Goal: Task Accomplishment & Management: Use online tool/utility

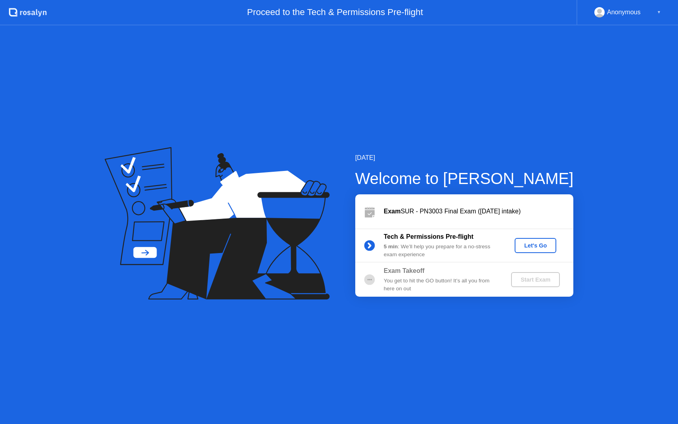
click at [541, 245] on div "Let's Go" at bounding box center [535, 245] width 35 height 6
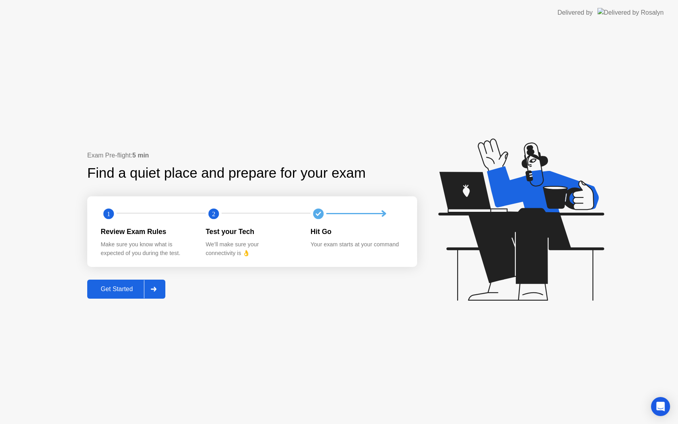
click at [121, 289] on div "Get Started" at bounding box center [117, 288] width 54 height 7
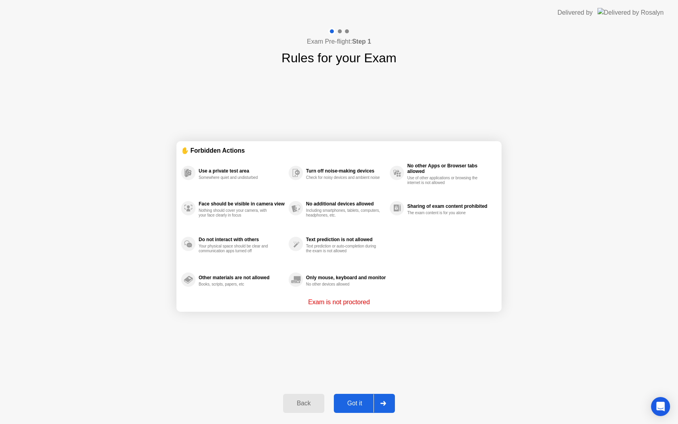
click at [346, 404] on div "Got it" at bounding box center [354, 402] width 37 height 7
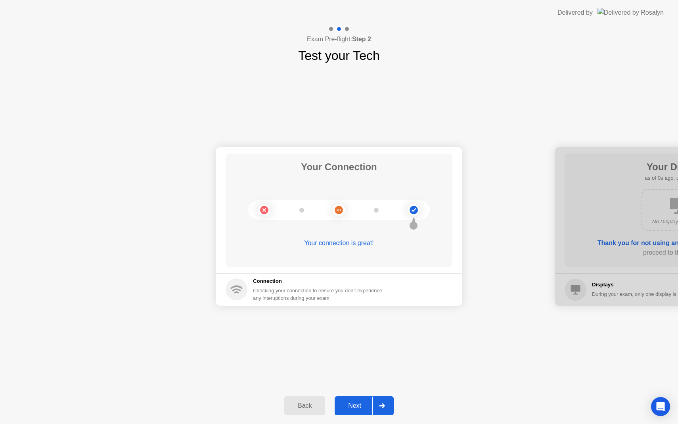
click at [355, 406] on div "Next" at bounding box center [354, 405] width 35 height 7
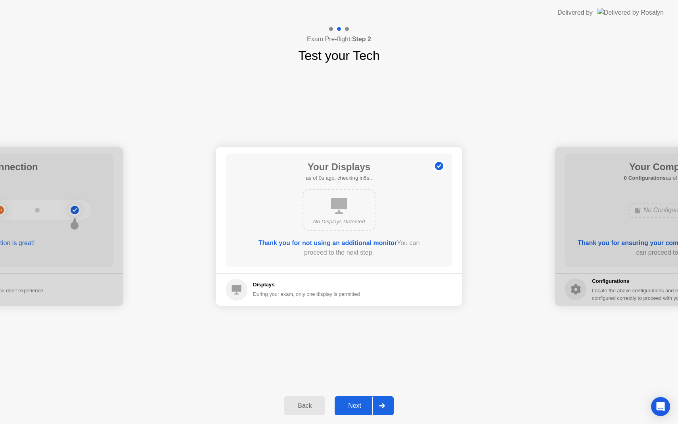
click at [355, 406] on div "Next" at bounding box center [354, 405] width 35 height 7
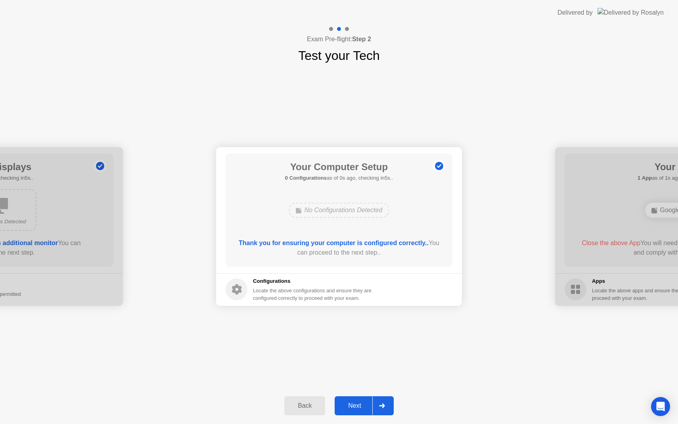
click at [355, 406] on div "Next" at bounding box center [354, 405] width 35 height 7
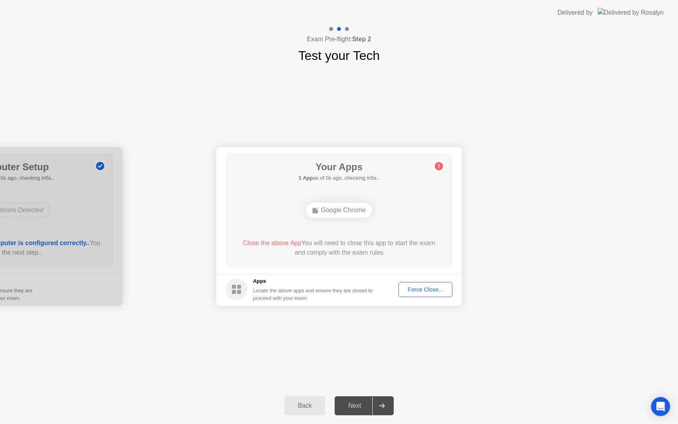
click at [419, 284] on button "Force Close..." at bounding box center [425, 289] width 54 height 15
click at [357, 407] on div "Next" at bounding box center [354, 405] width 35 height 7
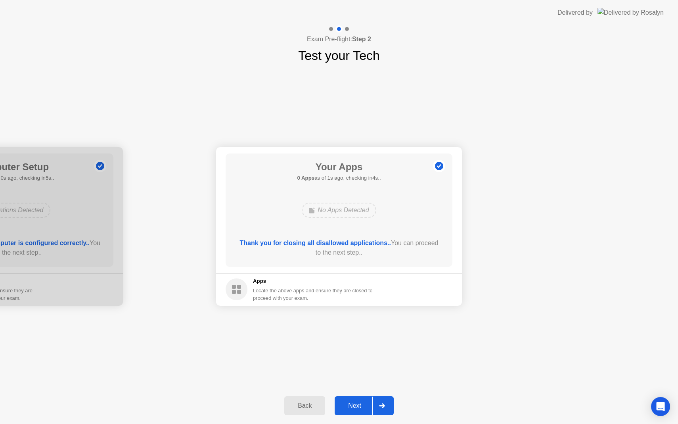
click at [348, 405] on div "Next" at bounding box center [354, 405] width 35 height 7
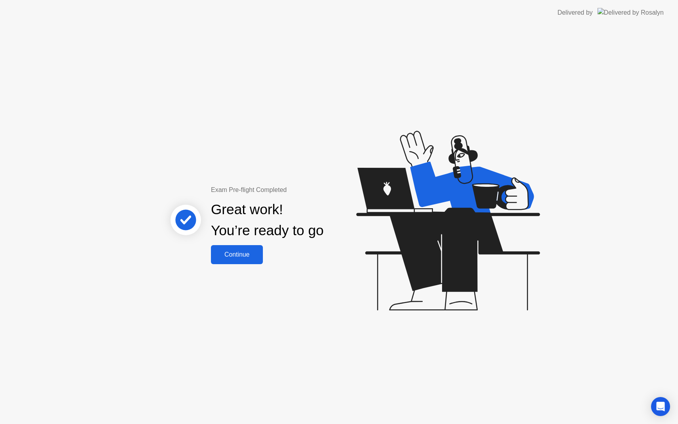
click at [349, 403] on div "Exam Pre-flight Completed Great work! You’re ready to go Continue" at bounding box center [339, 224] width 678 height 398
click at [241, 252] on div "Continue" at bounding box center [236, 254] width 47 height 7
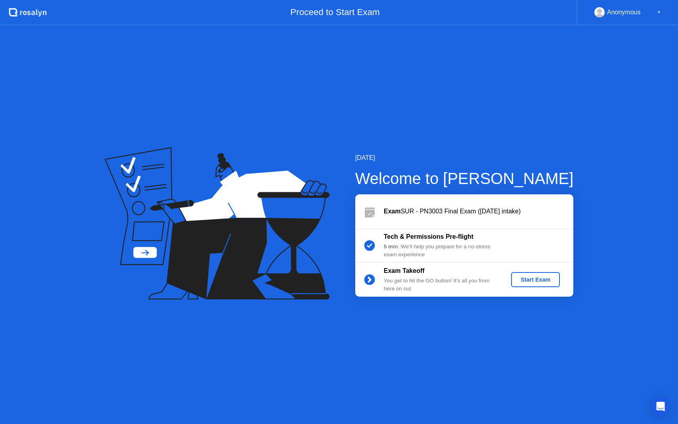
click at [543, 279] on div "Start Exam" at bounding box center [535, 279] width 42 height 6
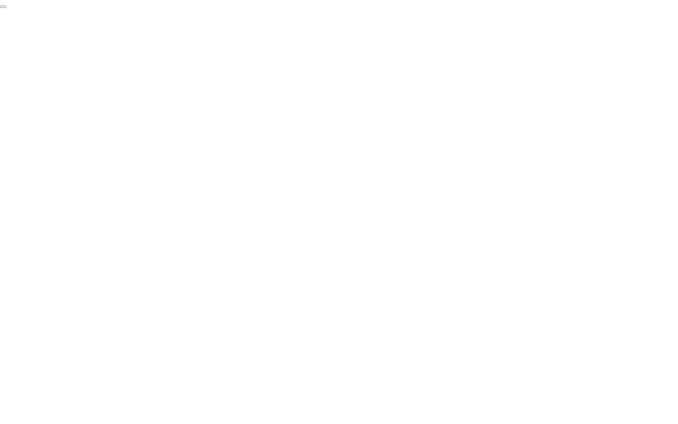
click div "End Proctoring Session"
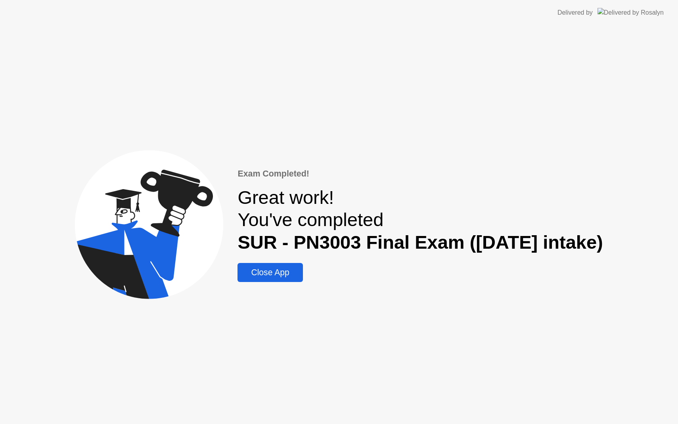
click at [259, 269] on div "Close App" at bounding box center [270, 273] width 60 height 10
